Goal: Check status: Check status

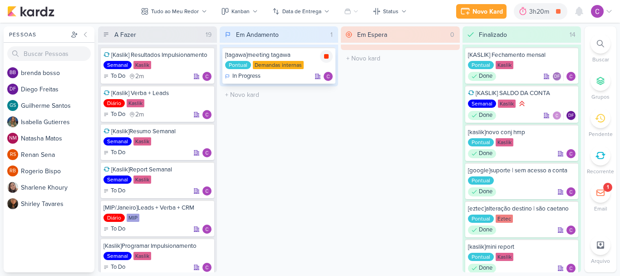
click at [325, 56] on icon at bounding box center [326, 56] width 5 height 5
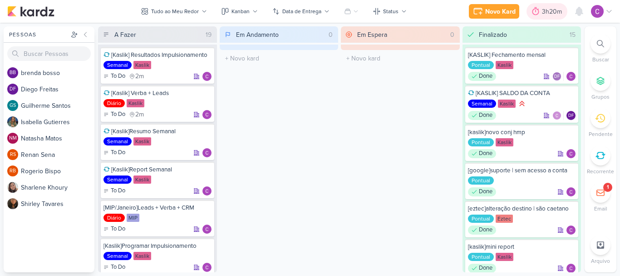
click at [544, 11] on div "3h20m" at bounding box center [553, 12] width 23 height 10
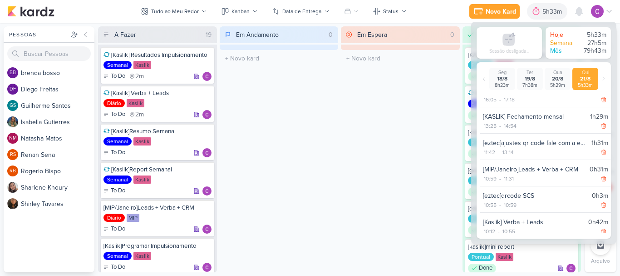
scroll to position [18, 0]
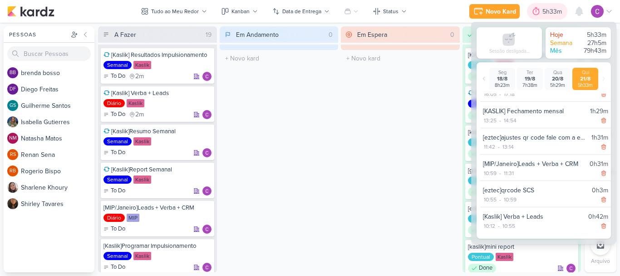
click at [544, 15] on div "5h33m" at bounding box center [554, 12] width 22 height 10
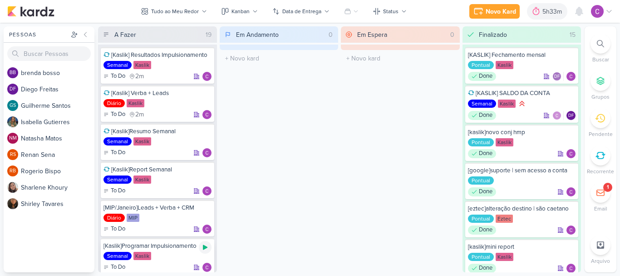
click at [206, 245] on icon at bounding box center [205, 246] width 7 height 7
click at [544, 13] on div "5h33m" at bounding box center [541, 12] width 22 height 10
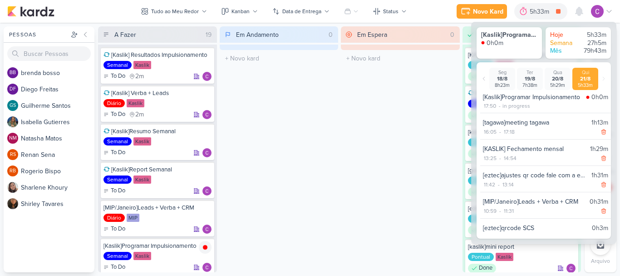
scroll to position [0, 0]
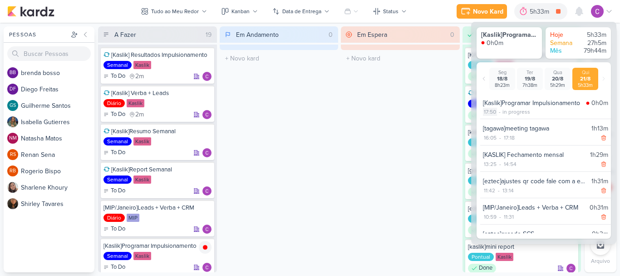
click at [492, 113] on div "17:50" at bounding box center [490, 112] width 14 height 8
click at [504, 122] on select "00 01 02 03 04 05 06 07 08 09 10 11 12 13 14 15 16 17 18 19 20 21 22 23 24 25 2…" at bounding box center [505, 123] width 13 height 11
select select "40"
click at [499, 118] on select "00 01 02 03 04 05 06 07 08 09 10 11 12 13 14 15 16 17 18 19 20 21 22 23 24 25 2…" at bounding box center [505, 123] width 13 height 11
click at [520, 123] on icon at bounding box center [519, 123] width 5 height 4
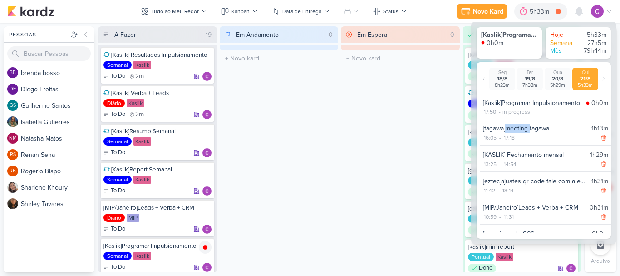
click at [520, 123] on div "[tagawa]meeting tagawa 1h13m 16:05 - 17:18" at bounding box center [545, 133] width 131 height 25
click at [417, 137] on div "Em Espera 0 O título do kard deve ter menos que 100 caracteres" at bounding box center [400, 149] width 119 height 246
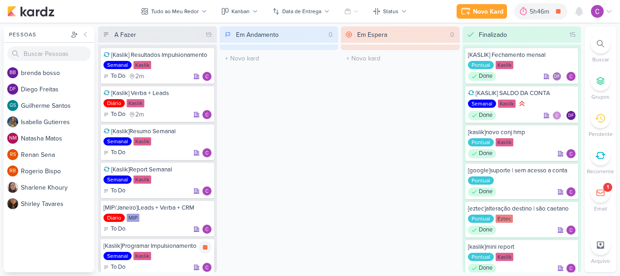
click at [203, 247] on icon at bounding box center [205, 247] width 5 height 5
click at [553, 11] on div "5h46m" at bounding box center [554, 12] width 22 height 10
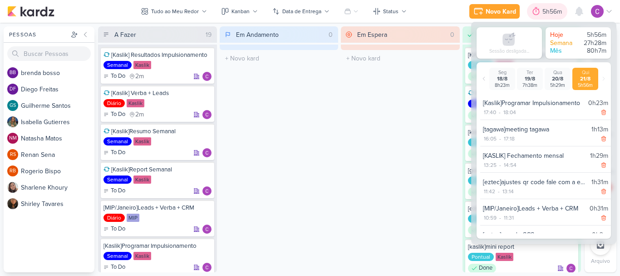
click at [553, 11] on div "5h56m" at bounding box center [554, 12] width 22 height 10
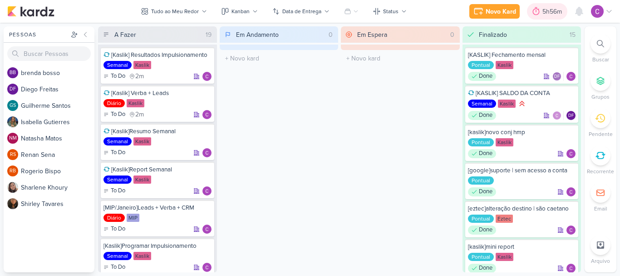
click at [555, 8] on div "5h56m" at bounding box center [554, 12] width 22 height 10
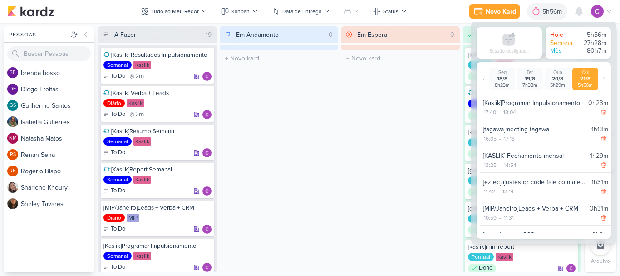
click at [365, 100] on div "Em Espera 0 O título do kard deve ter menos que 100 caracteres" at bounding box center [400, 149] width 119 height 246
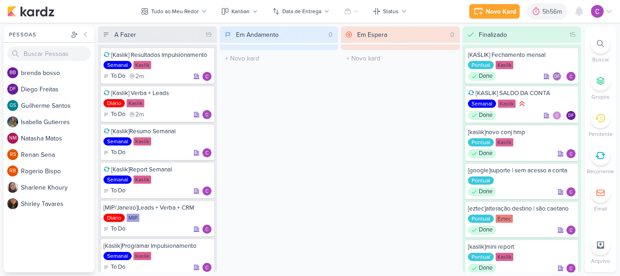
click at [348, 109] on div "Em Espera 0 O título do kard deve ter menos que 100 caracteres" at bounding box center [400, 149] width 119 height 246
click at [547, 13] on div "5h56m" at bounding box center [554, 12] width 22 height 10
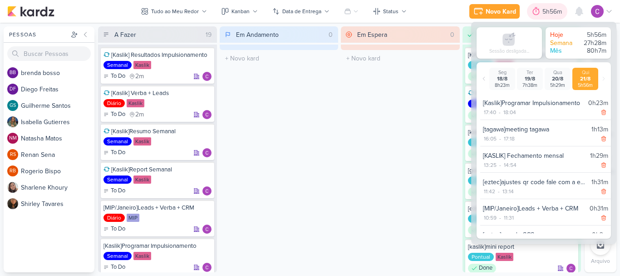
click at [545, 8] on div "5h56m" at bounding box center [554, 12] width 22 height 10
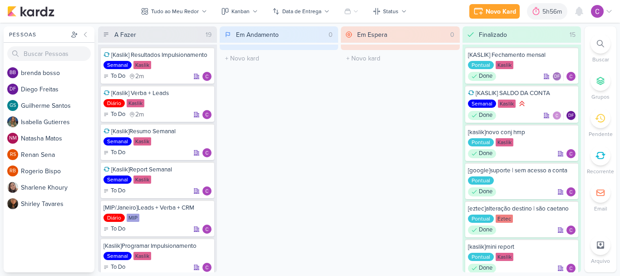
click at [310, 111] on div "Em Andamento 0 O título do kard deve ter menos que 100 caracteres" at bounding box center [279, 149] width 119 height 246
click at [541, 13] on div at bounding box center [536, 11] width 13 height 15
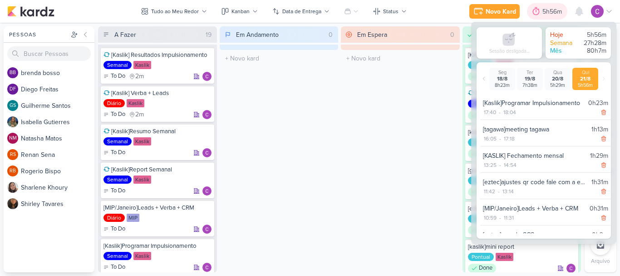
drag, startPoint x: 556, startPoint y: 11, endPoint x: 521, endPoint y: 11, distance: 34.5
click at [555, 11] on div "5h56m" at bounding box center [554, 12] width 22 height 10
